Goal: Transaction & Acquisition: Purchase product/service

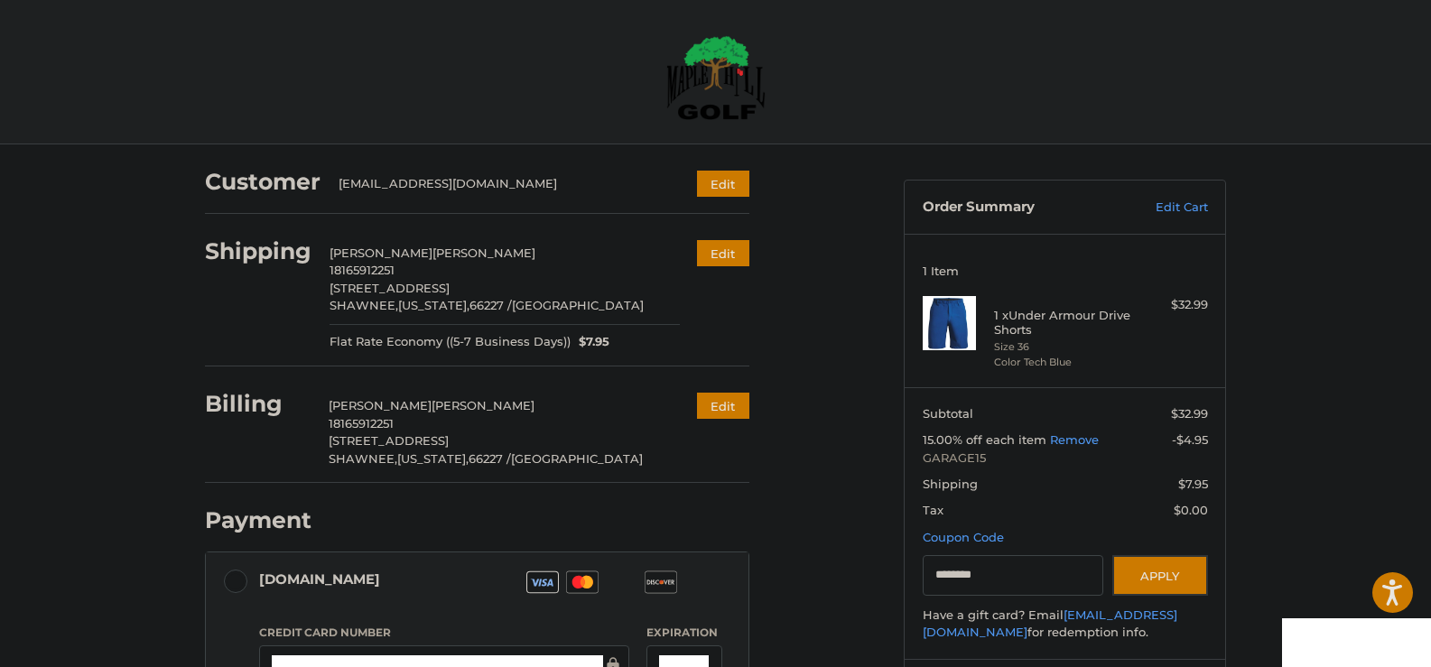
click at [1006, 577] on input "********" at bounding box center [1013, 575] width 181 height 41
paste input "Gift Certificate or Coupon Code"
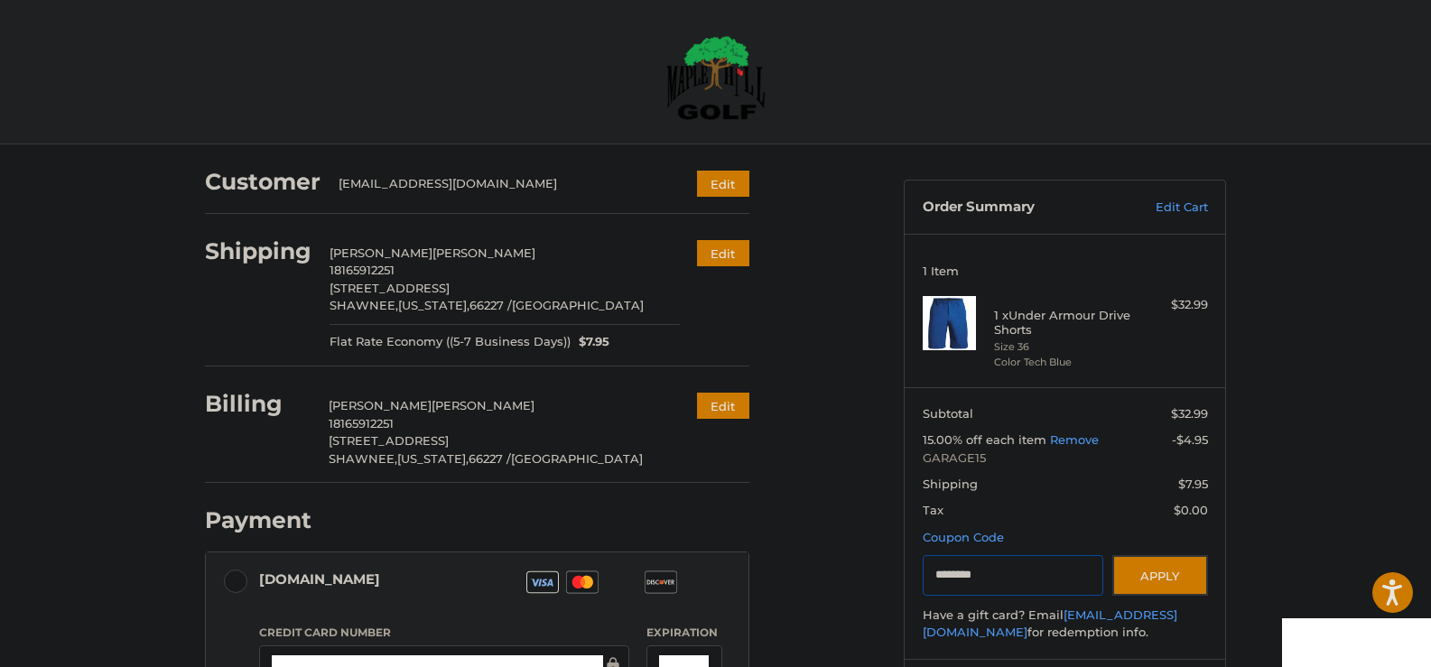
type input "********"
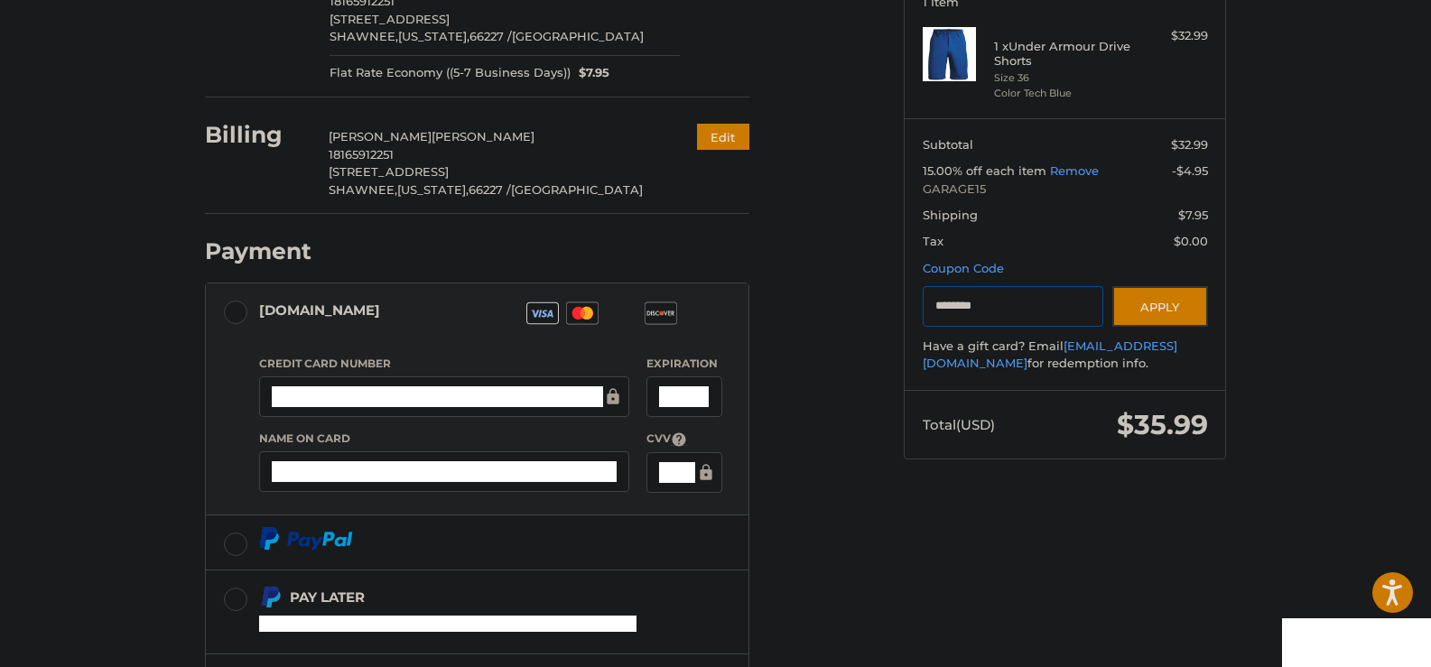
scroll to position [271, 0]
